Goal: Find specific page/section: Find specific page/section

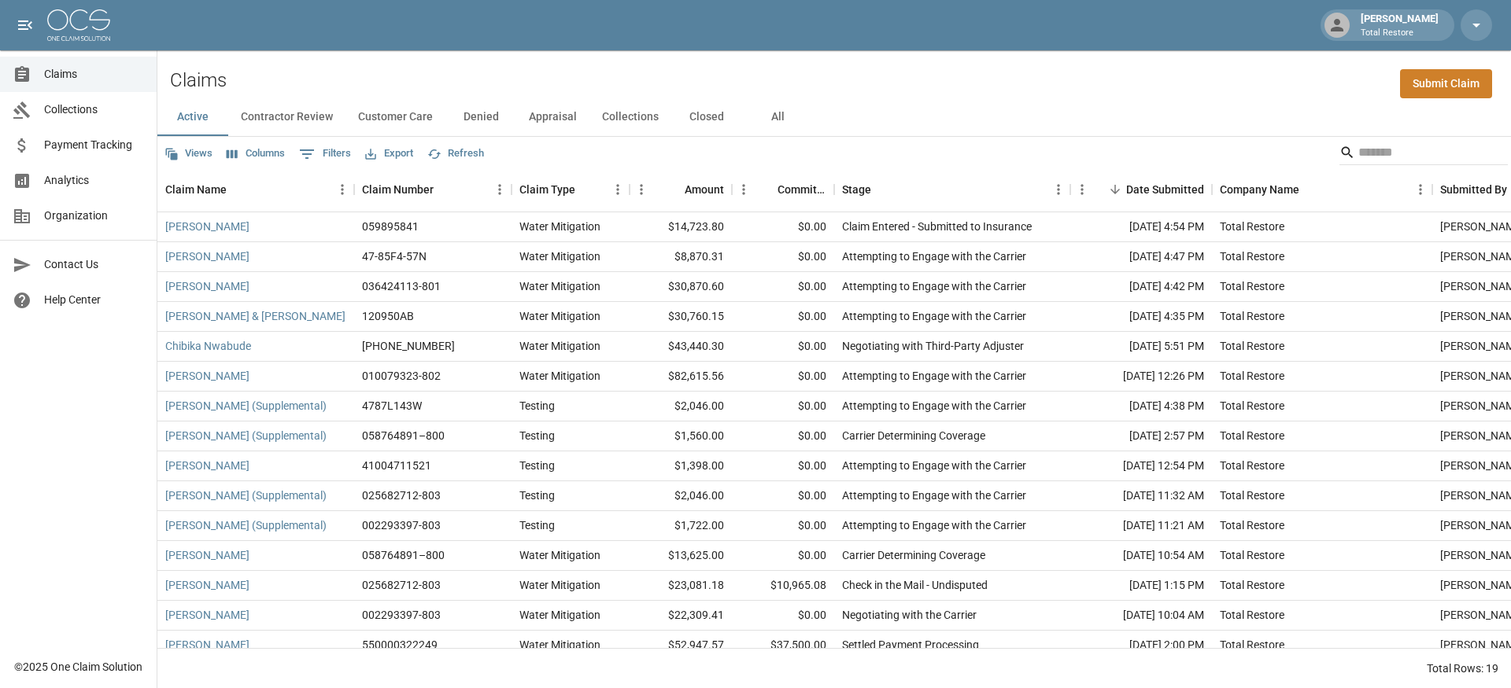
click at [328, 150] on button "0 Filters" at bounding box center [325, 154] width 60 height 25
select select "****"
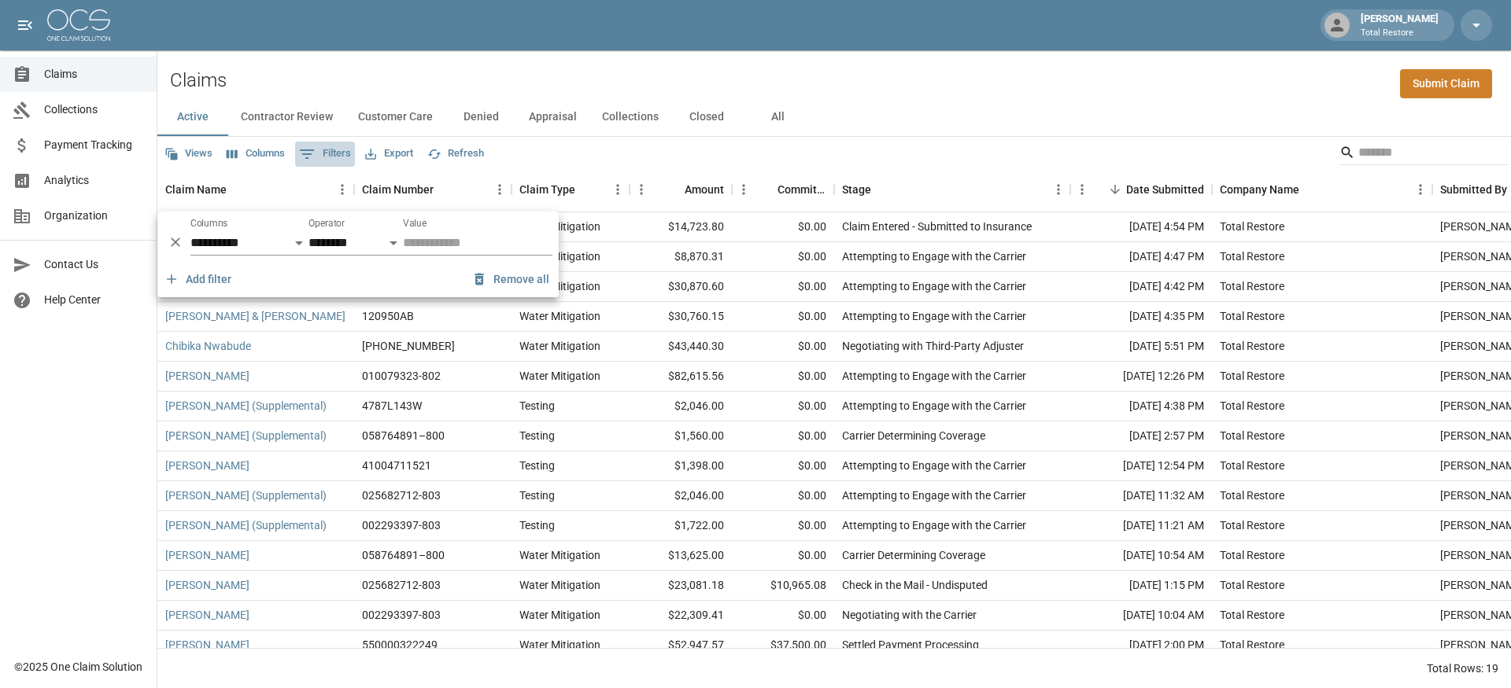
click at [316, 151] on icon "Show filters" at bounding box center [306, 154] width 19 height 19
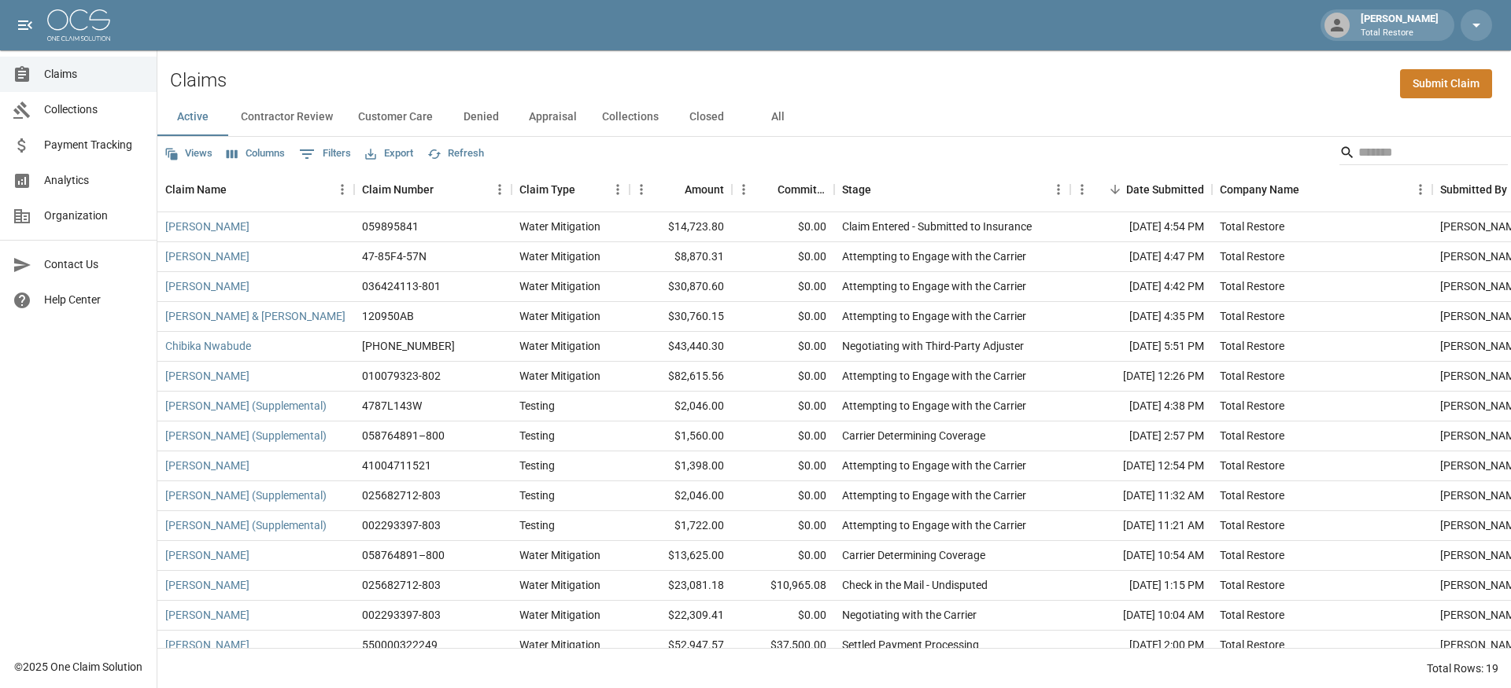
click at [253, 151] on button "Columns" at bounding box center [256, 154] width 66 height 24
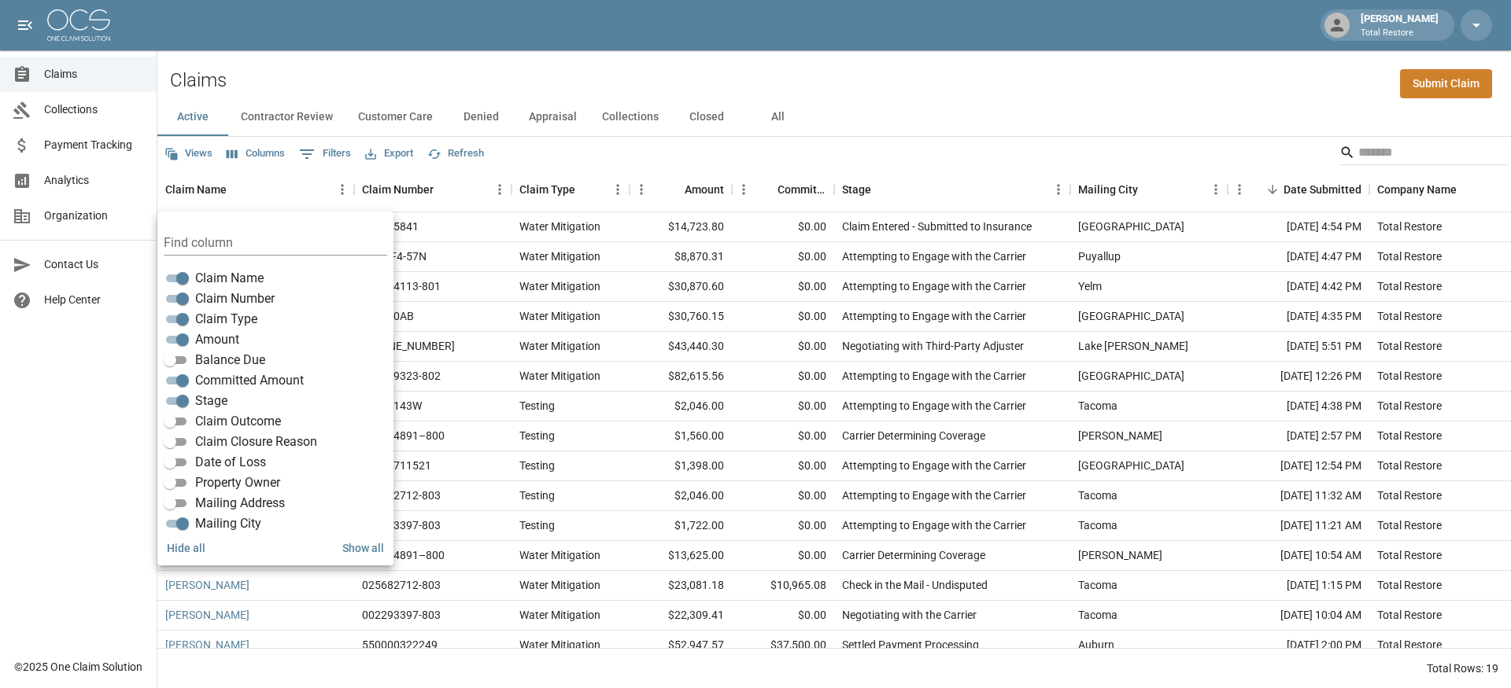
click at [777, 120] on button "All" at bounding box center [777, 117] width 71 height 38
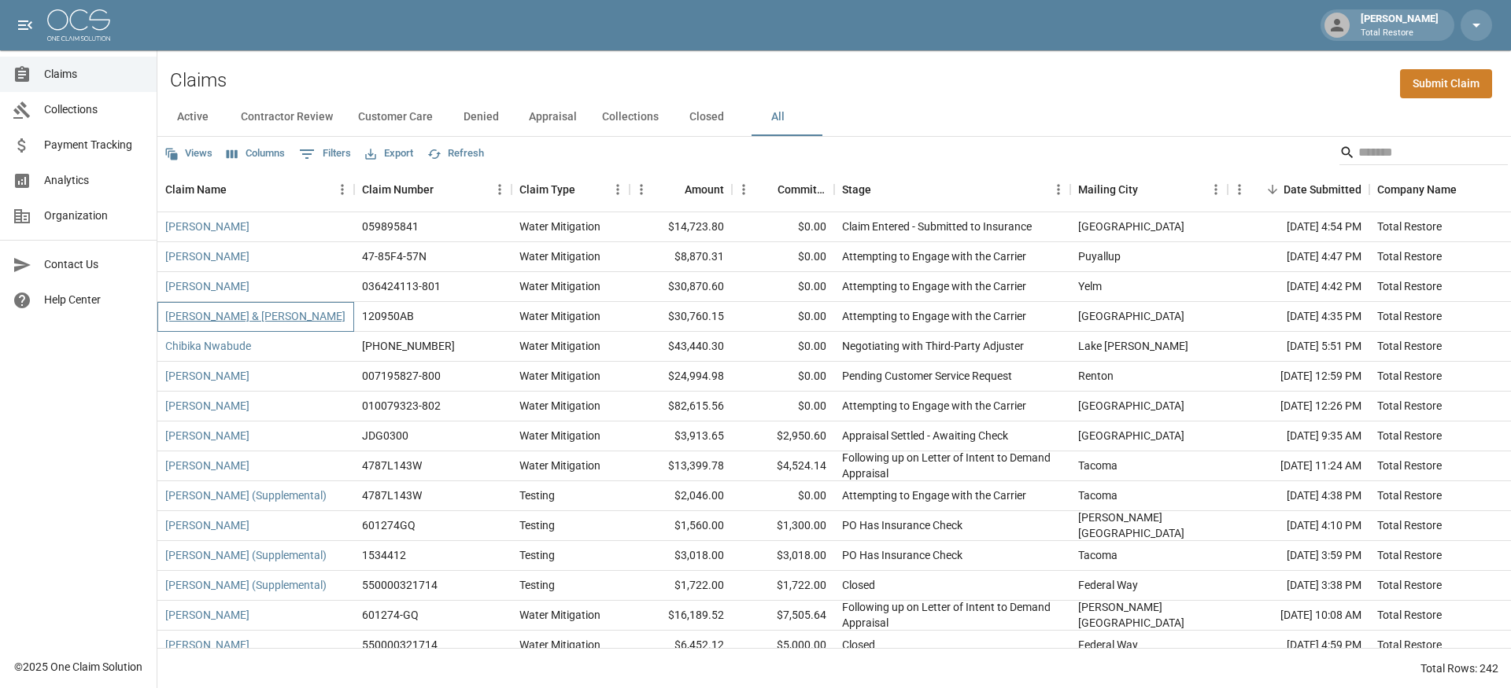
click at [236, 313] on link "[PERSON_NAME] & [PERSON_NAME]" at bounding box center [255, 316] width 180 height 16
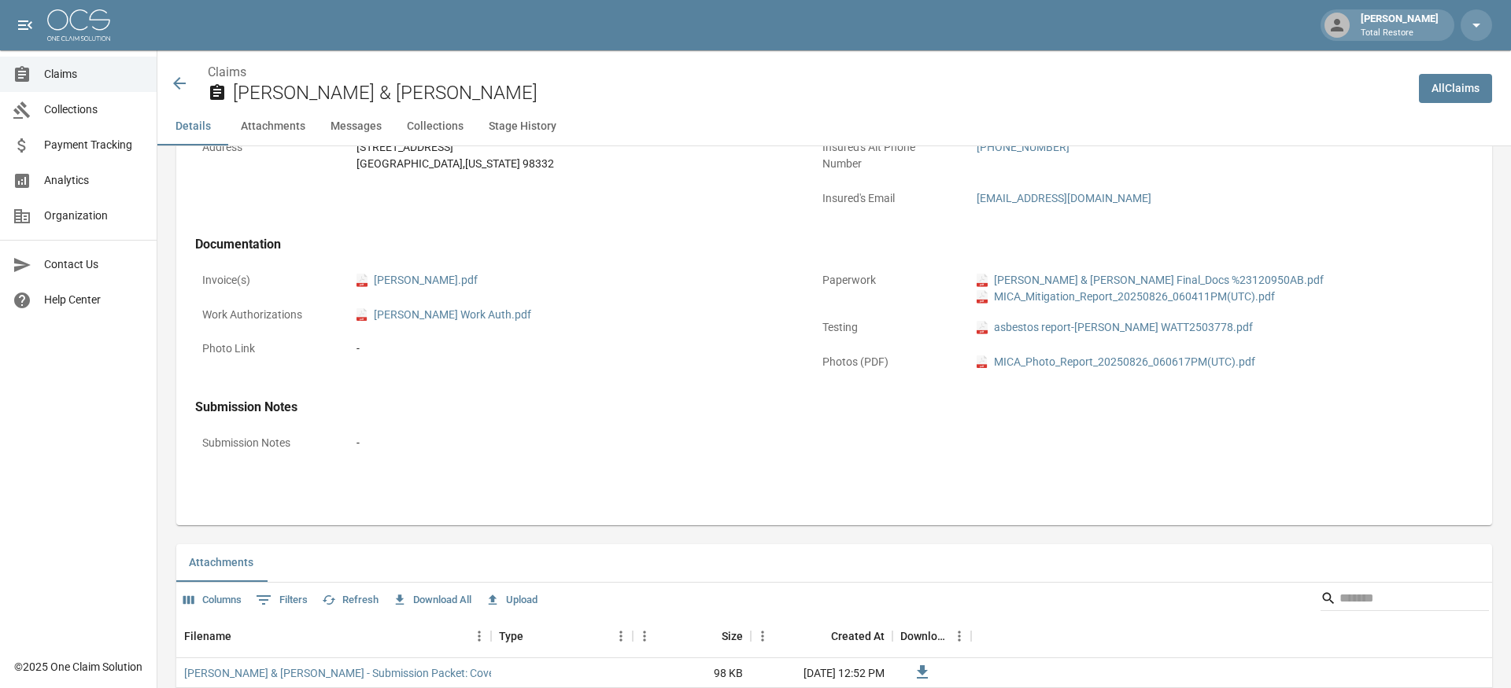
scroll to position [563, 0]
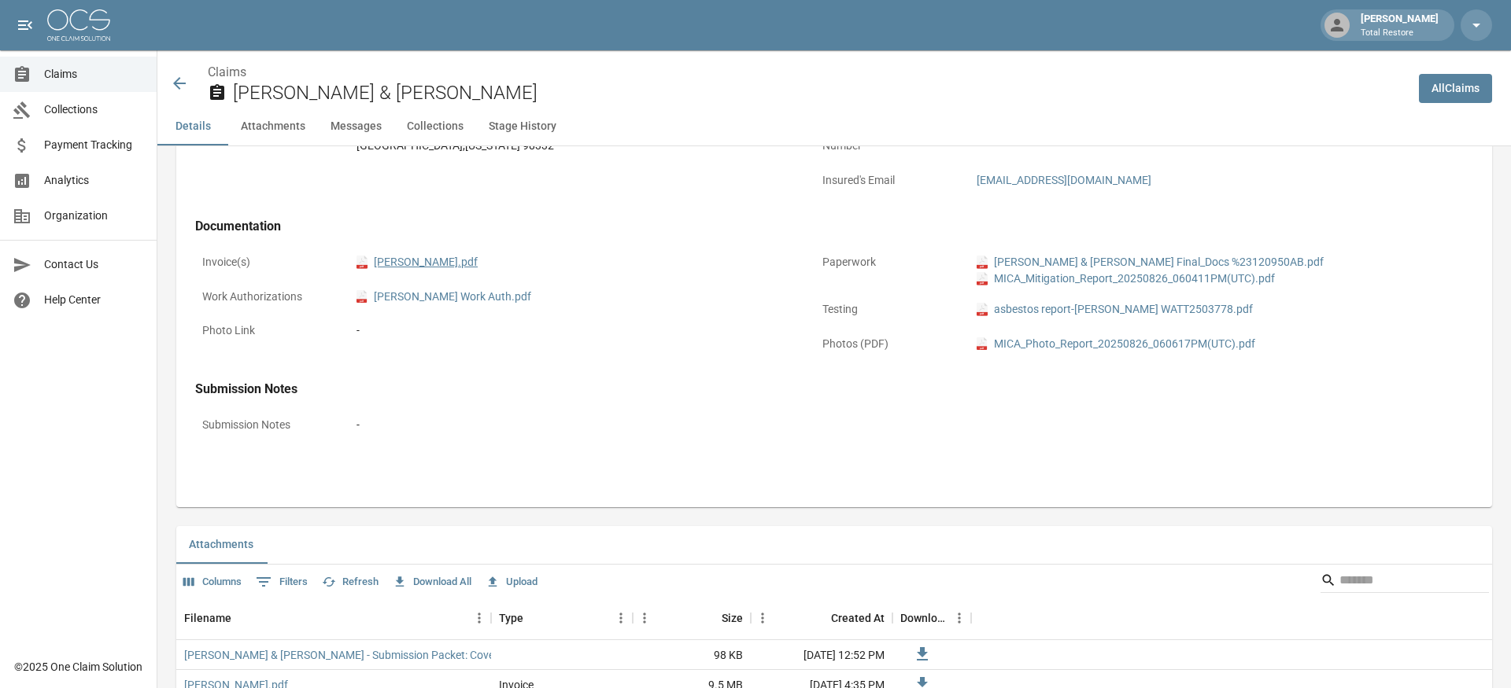
click at [470, 260] on link "pdf [PERSON_NAME].pdf" at bounding box center [416, 262] width 121 height 17
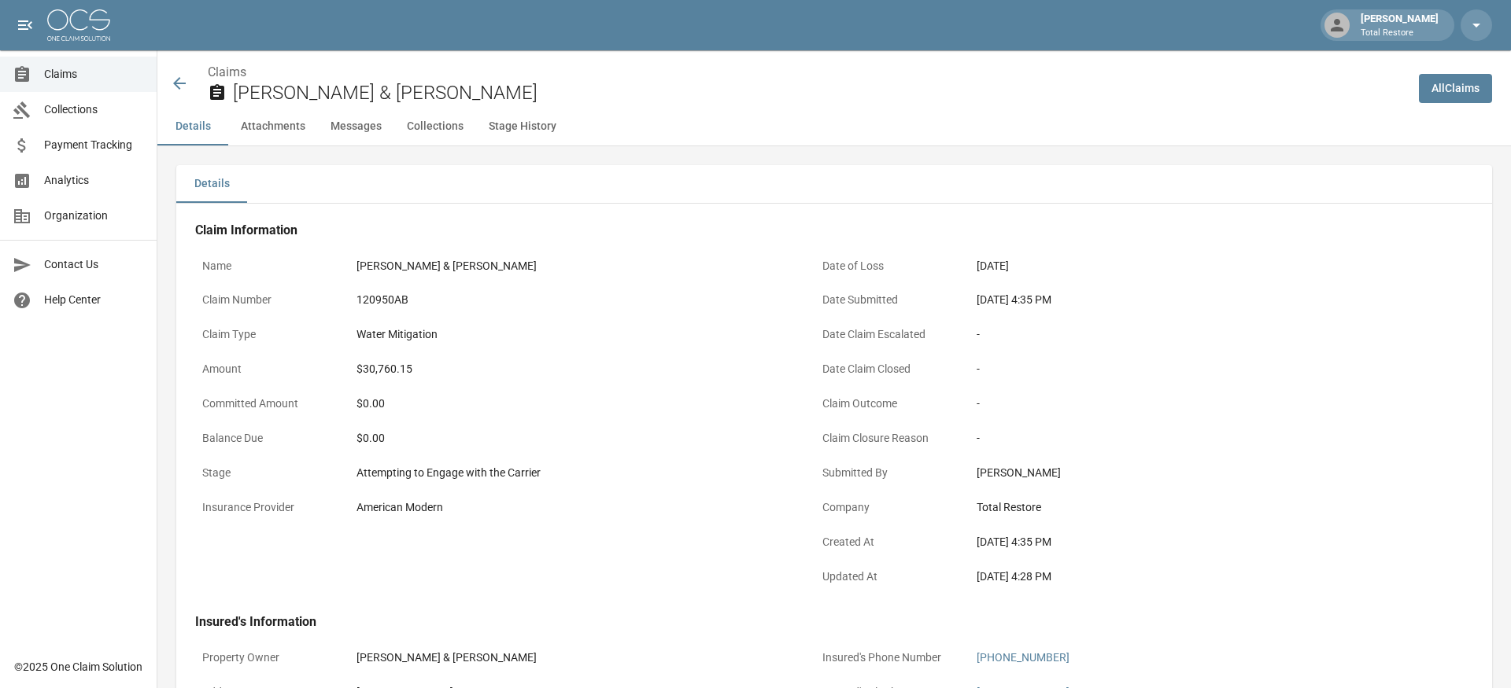
scroll to position [0, 0]
click at [173, 79] on icon at bounding box center [179, 83] width 19 height 19
